Goal: Task Accomplishment & Management: Use online tool/utility

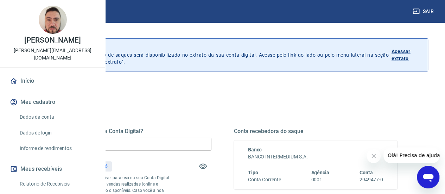
scroll to position [35, 0]
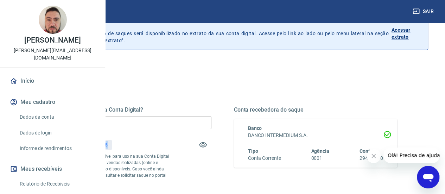
drag, startPoint x: 195, startPoint y: 145, endPoint x: 211, endPoint y: 144, distance: 15.9
click at [112, 144] on div "R$ 239,36" at bounding box center [96, 145] width 31 height 10
copy p "239,36"
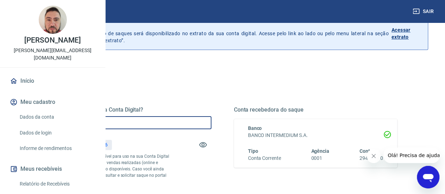
drag, startPoint x: 189, startPoint y: 124, endPoint x: 52, endPoint y: 127, distance: 136.2
click at [57, 125] on div "Sair [PERSON_NAME] [PERSON_NAME][EMAIL_ADDRESS][DOMAIN_NAME] Início Meu cadastr…" at bounding box center [222, 62] width 445 height 194
paste input "239,36"
type input "R$ 239,36"
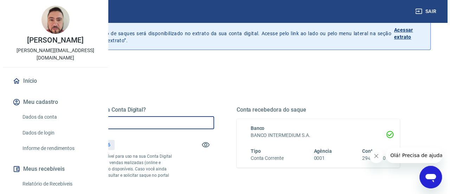
scroll to position [166, 0]
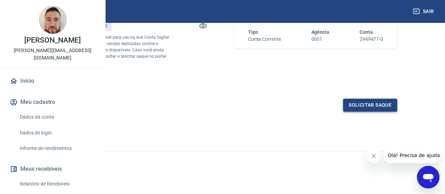
click at [372, 106] on button "Solicitar saque" at bounding box center [370, 105] width 54 height 13
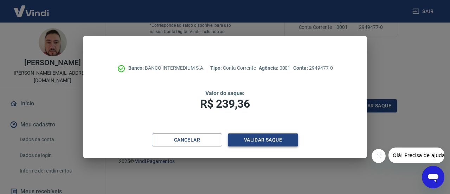
click at [270, 142] on button "Validar saque" at bounding box center [263, 139] width 70 height 13
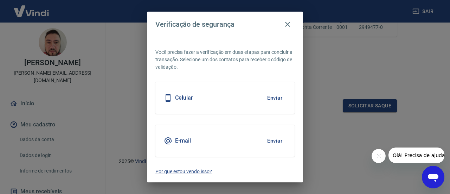
click at [278, 142] on button "Enviar" at bounding box center [275, 140] width 23 height 15
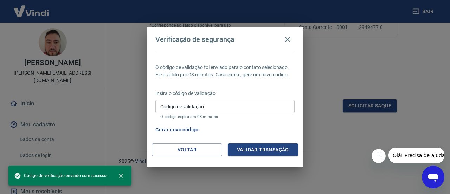
click at [206, 108] on input "Código de validação" at bounding box center [225, 106] width 139 height 13
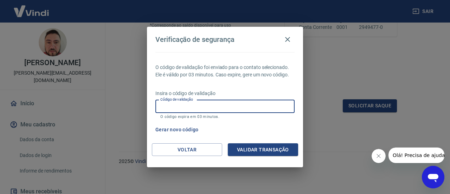
paste input "103176"
type input "103176"
click at [262, 149] on button "Validar transação" at bounding box center [263, 149] width 70 height 13
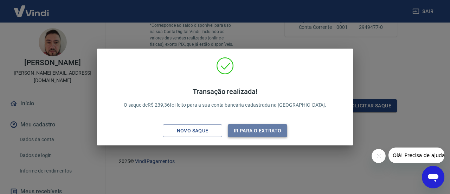
click at [260, 130] on button "Ir para o extrato" at bounding box center [257, 130] width 59 height 13
